Goal: Information Seeking & Learning: Find specific fact

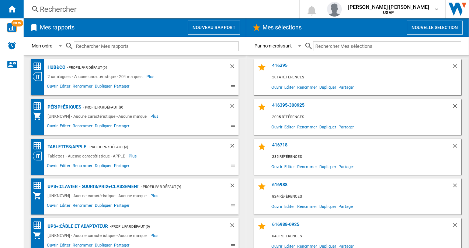
click at [63, 8] on div "Rechercher" at bounding box center [160, 9] width 240 height 10
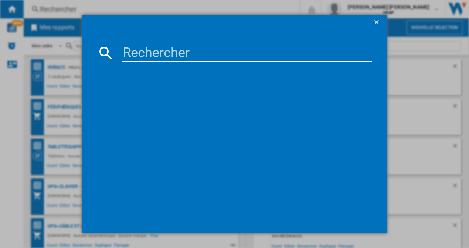
click at [162, 46] on input at bounding box center [247, 53] width 250 height 18
click at [145, 59] on input at bounding box center [247, 53] width 250 height 18
paste input "LG UltraGear 27GX790A-B"
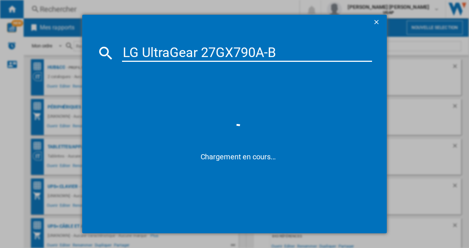
type input "LG UltraGear 27GX790A-B"
click at [233, 54] on input "LG UltraGear 27GX790A-B" at bounding box center [247, 53] width 250 height 18
click at [292, 53] on input "LG UltraGear 27GX790A-B" at bounding box center [247, 53] width 250 height 18
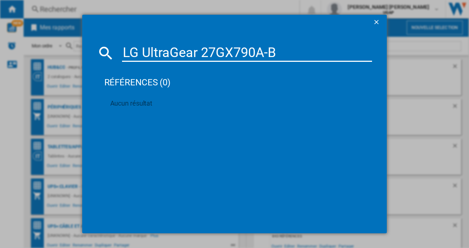
click at [376, 23] on ng-md-icon "getI18NText('BUTTONS.CLOSE_DIALOG')" at bounding box center [376, 22] width 9 height 9
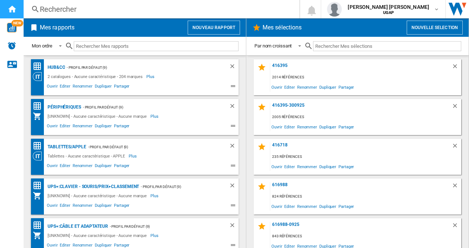
click at [5, 7] on div "Accueil" at bounding box center [12, 9] width 24 height 18
click at [214, 29] on button "Nouveau rapport" at bounding box center [213, 28] width 52 height 14
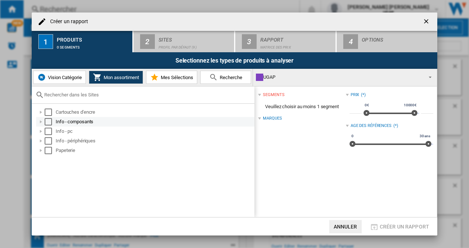
click at [43, 122] on div at bounding box center [40, 121] width 7 height 7
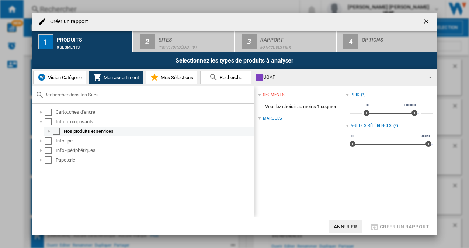
click at [47, 132] on div at bounding box center [48, 131] width 7 height 7
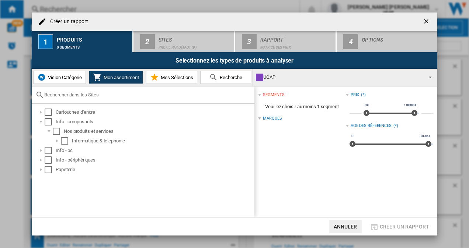
click at [58, 76] on span "Vision Catégorie" at bounding box center [64, 78] width 36 height 6
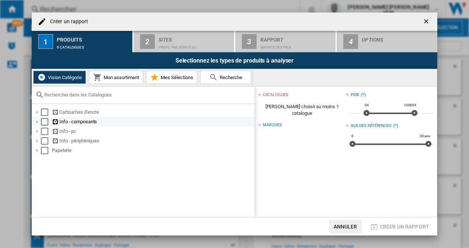
click at [35, 123] on div at bounding box center [37, 121] width 7 height 7
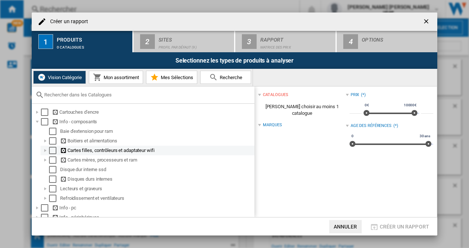
scroll to position [17, 0]
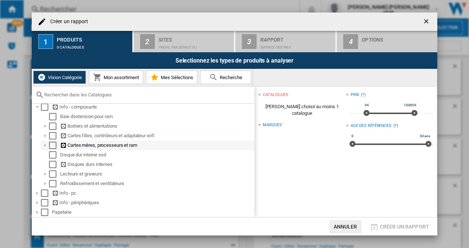
click at [45, 143] on div at bounding box center [45, 145] width 7 height 7
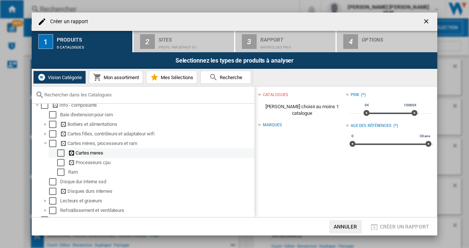
click at [58, 153] on div "Select" at bounding box center [60, 153] width 7 height 7
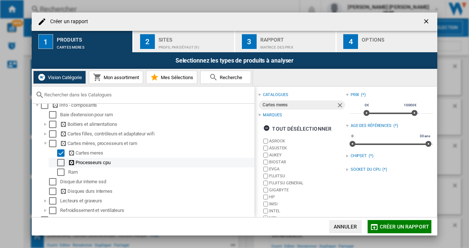
click at [62, 164] on div "Select" at bounding box center [60, 162] width 7 height 7
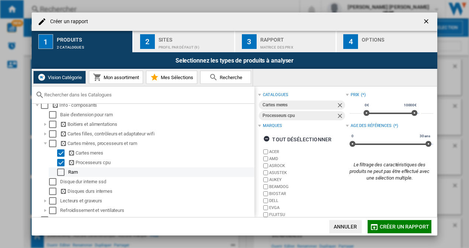
click at [62, 173] on div "Select" at bounding box center [60, 172] width 7 height 7
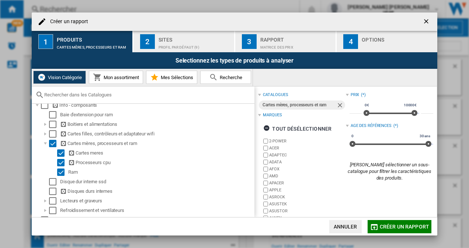
click at [401, 230] on button "Créer un rapport" at bounding box center [399, 226] width 64 height 13
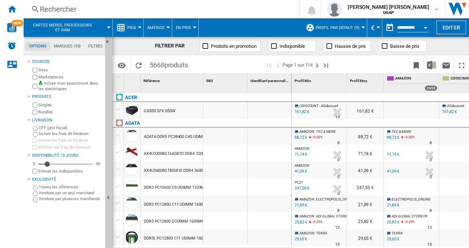
click at [66, 6] on div "Rechercher" at bounding box center [160, 9] width 240 height 10
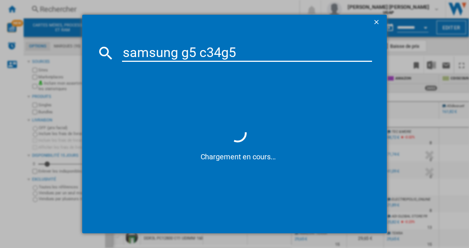
drag, startPoint x: 200, startPoint y: 56, endPoint x: 21, endPoint y: 50, distance: 178.7
click at [26, 50] on div "samsung g5 c34g5 Chargement en cours..." at bounding box center [234, 124] width 469 height 248
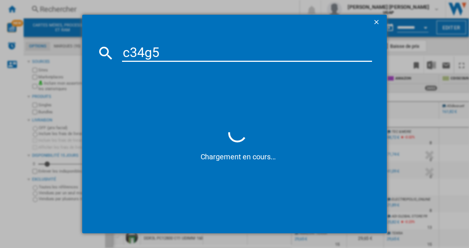
click at [168, 52] on input "c34g5" at bounding box center [247, 53] width 250 height 18
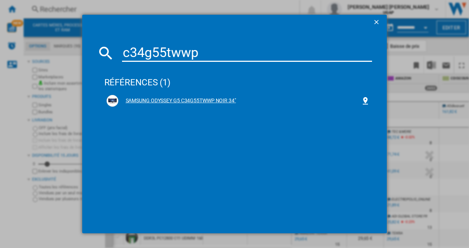
type input "c34g55twwp"
click at [231, 98] on div "SAMSUNG ODYSSEY G5 C34G55TWWP NOIR 34"" at bounding box center [239, 100] width 243 height 7
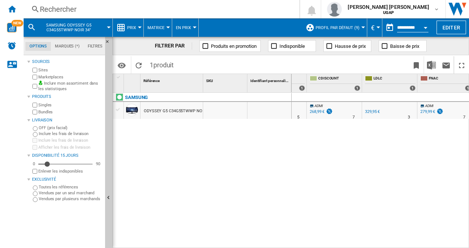
scroll to position [0, 191]
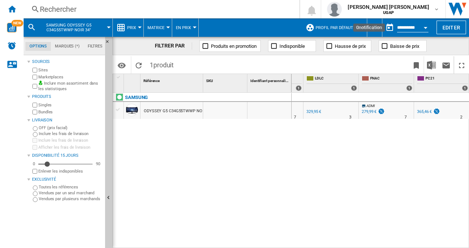
click at [354, 25] on span "Profil par défaut (9)" at bounding box center [337, 27] width 44 height 5
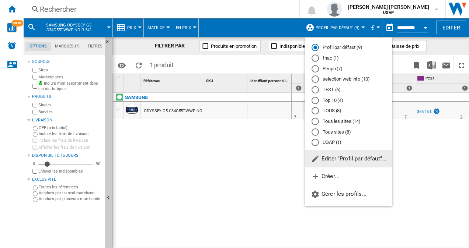
click at [351, 123] on md-radio-button "Tous les sites (14)" at bounding box center [348, 121] width 74 height 7
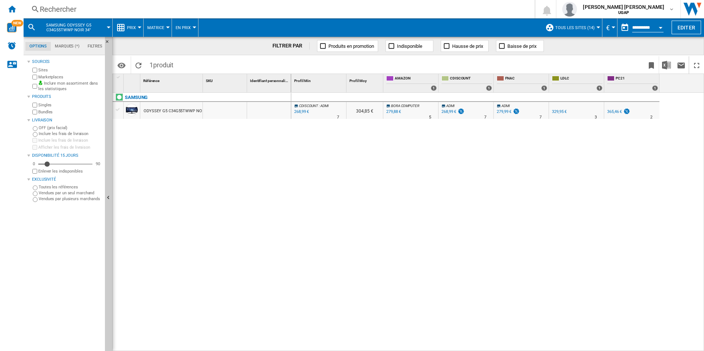
drag, startPoint x: 167, startPoint y: 112, endPoint x: 173, endPoint y: 110, distance: 6.1
click at [173, 110] on div "ODYSSEY G5 C34G55TWWP NOIR 34"" at bounding box center [178, 111] width 69 height 17
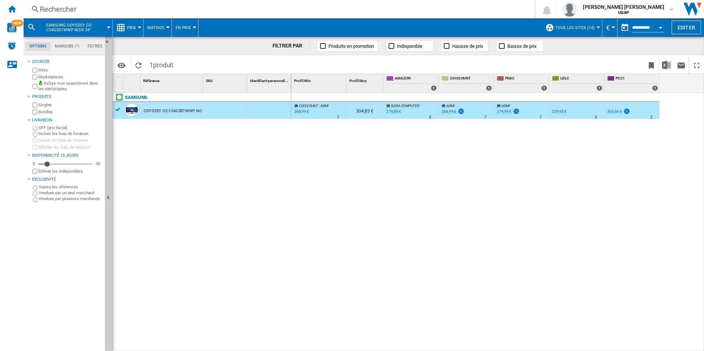
click at [173, 110] on div "ODYSSEY G5 C34G55TWWP NOIR 34"" at bounding box center [178, 111] width 69 height 17
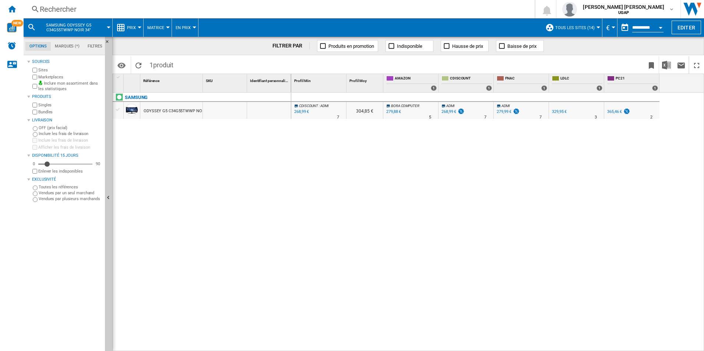
click at [173, 110] on div "ODYSSEY G5 C34G55TWWP NOIR 34"" at bounding box center [178, 111] width 69 height 17
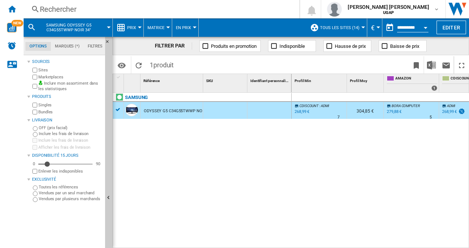
click at [70, 14] on div "Rechercher Rechercher 0 [PERSON_NAME] [PERSON_NAME] UGAP UGAP Mes paramètres Se…" at bounding box center [246, 9] width 445 height 18
click at [53, 8] on div "Rechercher" at bounding box center [160, 9] width 240 height 10
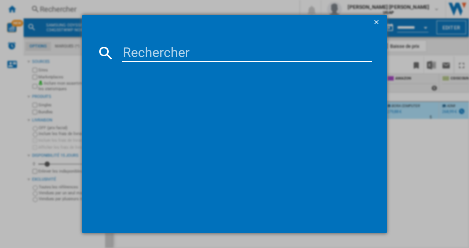
click at [169, 49] on input at bounding box center [247, 53] width 250 height 18
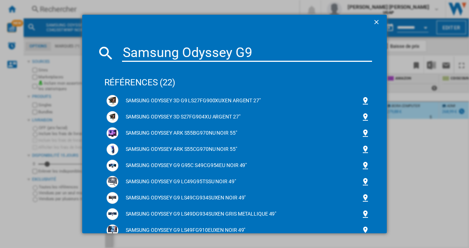
drag, startPoint x: 206, startPoint y: 42, endPoint x: 13, endPoint y: 19, distance: 194.3
click at [13, 19] on div "Samsung Odyssey G9 références (22) SAMSUNG ODYSSEY 3D G9 LS27FG900XUXEN ARGENT …" at bounding box center [234, 124] width 469 height 248
paste input "AMSUNG ODYSSEY OLED G9 G93SD 49'''240Hz"
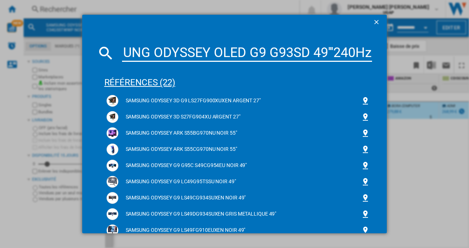
scroll to position [0, 36]
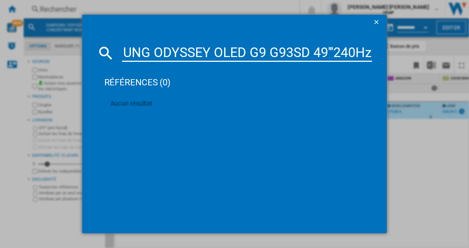
click at [315, 55] on input "SAMSUNG ODYSSEY OLED G9 G93SD 49'''240Hz" at bounding box center [247, 53] width 250 height 18
drag, startPoint x: 331, startPoint y: 56, endPoint x: 404, endPoint y: 52, distance: 73.0
click at [404, 52] on div "SAMSUNG ODYSSEY OLED G9 G93SD 49'''240Hz références (0) Aucun résultat" at bounding box center [234, 124] width 469 height 248
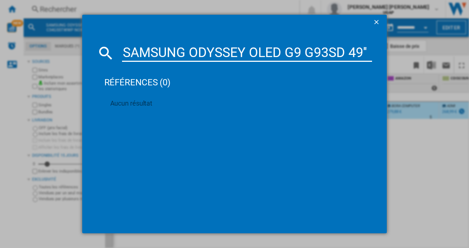
scroll to position [0, 0]
drag, startPoint x: 346, startPoint y: 48, endPoint x: 41, endPoint y: 4, distance: 307.8
click at [41, 4] on div "SAMSUNG ODYSSEY OLED G9 G93SD références (0) Aucun résultat" at bounding box center [234, 124] width 469 height 248
paste input "LS49CG954EUXEN"
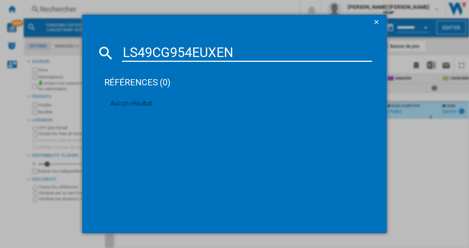
drag, startPoint x: 241, startPoint y: 55, endPoint x: 105, endPoint y: 36, distance: 137.5
click at [105, 36] on md-dialog-content "LS49CG954EUXEN références (0) Aucun résultat" at bounding box center [234, 131] width 305 height 204
type input "LS49CG954EUXEN"
